Goal: Check status: Check status

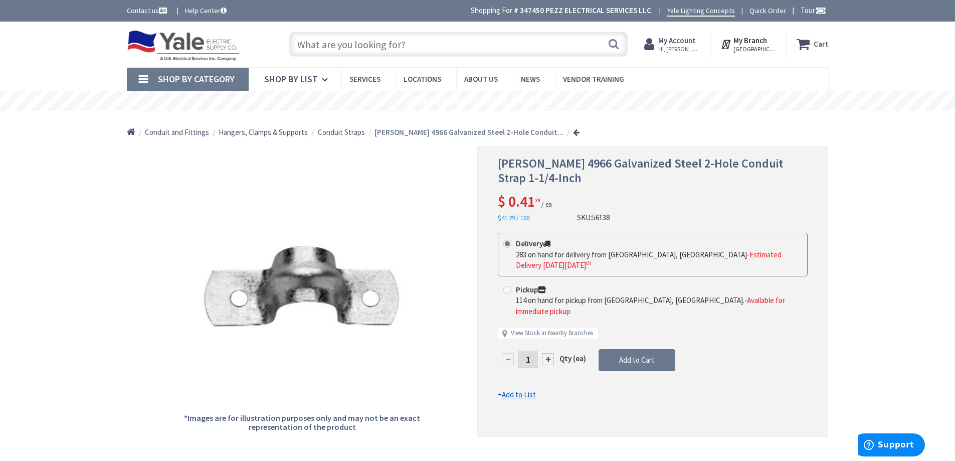
click at [655, 55] on div "My Account Hi, [PERSON_NAME] [PERSON_NAME][EMAIL_ADDRESS][DOMAIN_NAME] My Catal…" at bounding box center [672, 45] width 56 height 21
click at [664, 53] on span "My Account Hi, [PERSON_NAME]" at bounding box center [679, 44] width 43 height 18
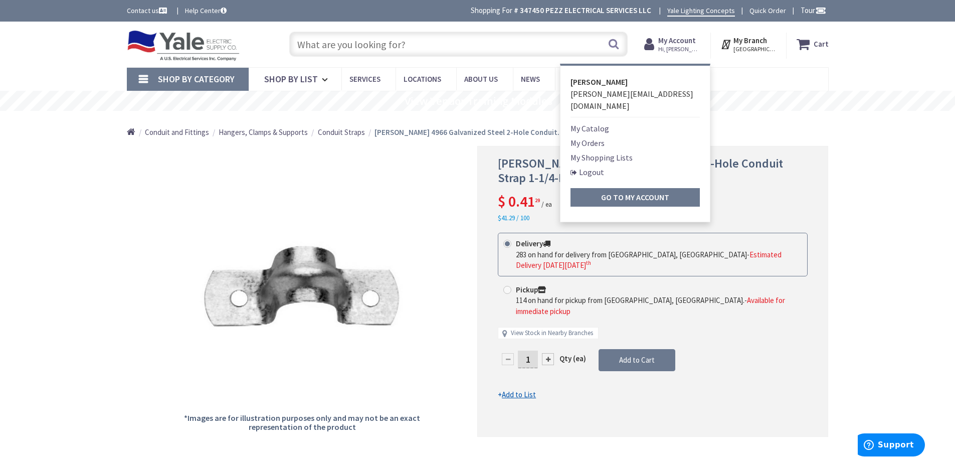
click at [592, 137] on link "My Orders" at bounding box center [587, 143] width 34 height 12
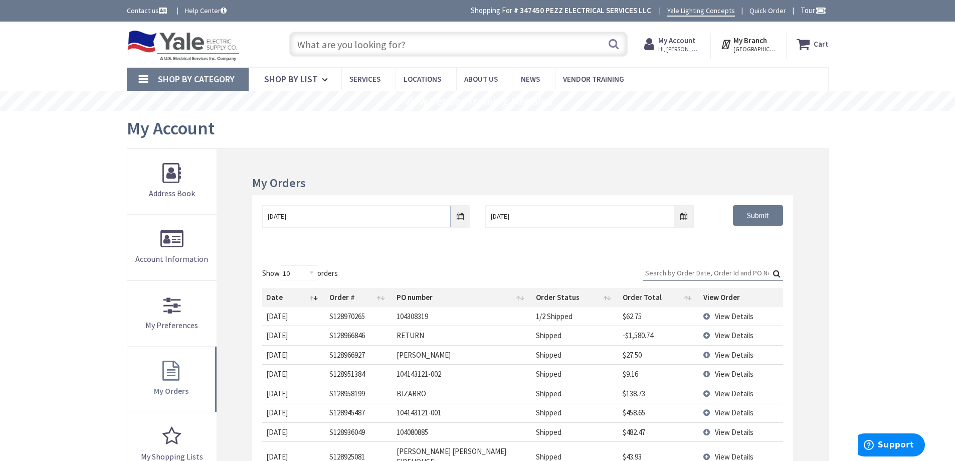
click at [704, 338] on td "View Details" at bounding box center [741, 334] width 84 height 19
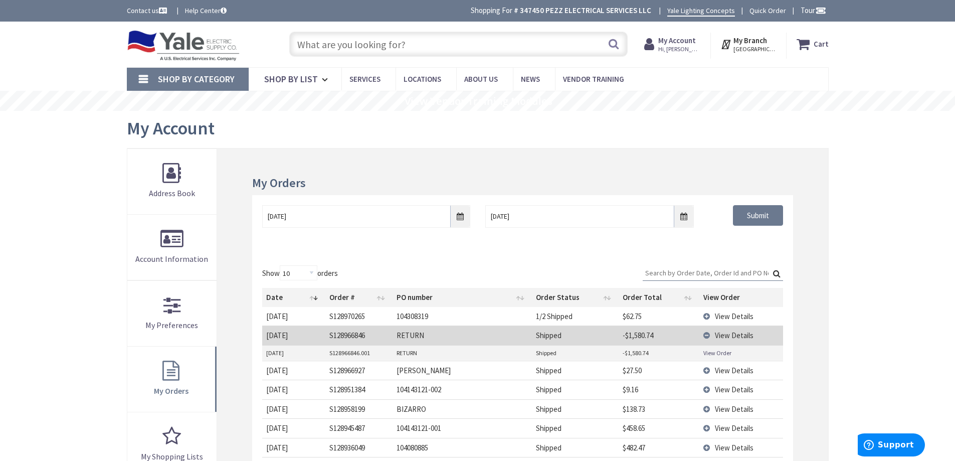
click at [708, 354] on link "View Order" at bounding box center [717, 352] width 28 height 9
drag, startPoint x: 57, startPoint y: 257, endPoint x: 71, endPoint y: 271, distance: 19.8
click at [57, 258] on div "Skip to Content Toggle Nav Search Cart My Cart Close" at bounding box center [477, 422] width 955 height 800
click at [879, 246] on div "Skip to Content Toggle Nav Search Cart My Cart Close" at bounding box center [477, 422] width 955 height 800
drag, startPoint x: 856, startPoint y: 298, endPoint x: 861, endPoint y: 286, distance: 13.0
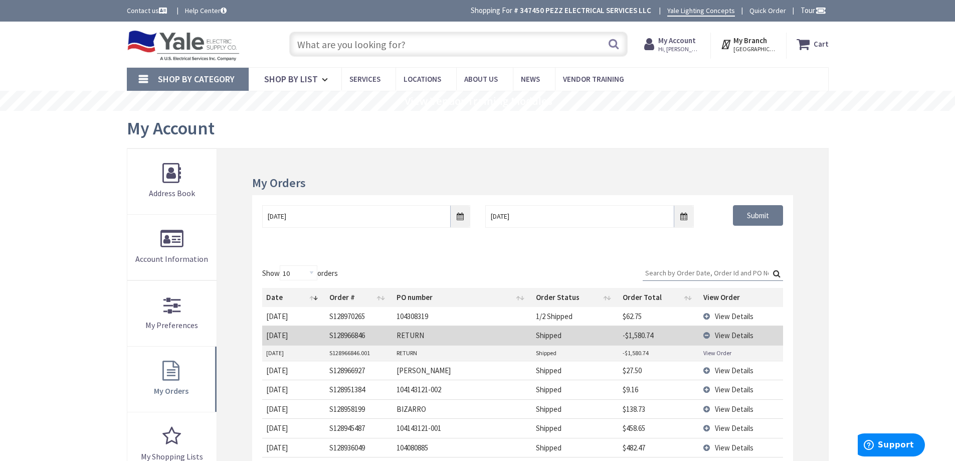
click at [857, 295] on div "Skip to Content Toggle Nav Search Cart My Cart Close" at bounding box center [477, 422] width 955 height 800
click at [861, 129] on div "Skip to Content Toggle Nav Search Cart My Cart Close" at bounding box center [477, 422] width 955 height 800
click at [932, 311] on div "Skip to Content Toggle Nav Search Cart My Cart Close" at bounding box center [477, 422] width 955 height 800
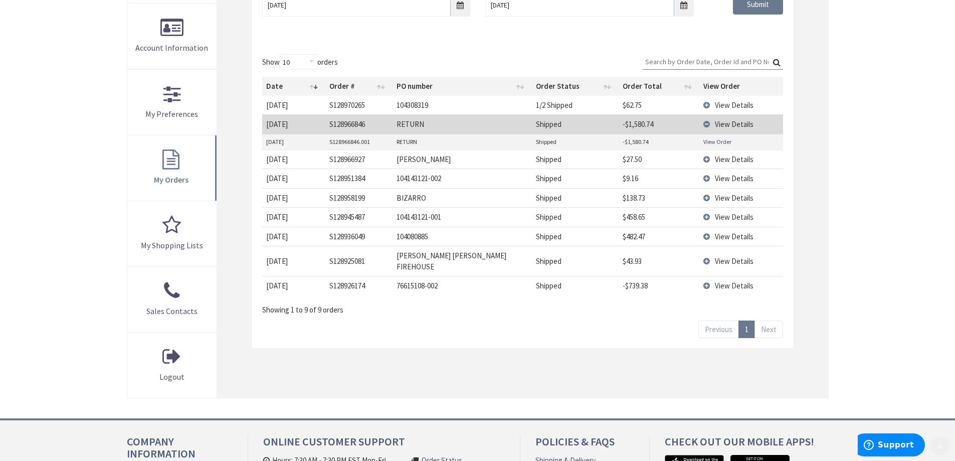
scroll to position [251, 0]
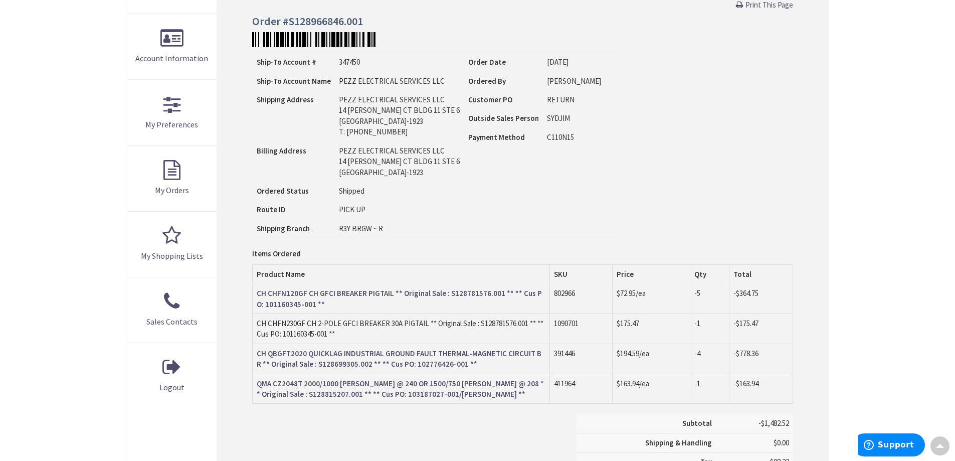
click at [821, 345] on div "Order Information Print This Page Order #S128966846.001 Ship-To Account # 34745…" at bounding box center [522, 248] width 611 height 600
